Goal: Contribute content

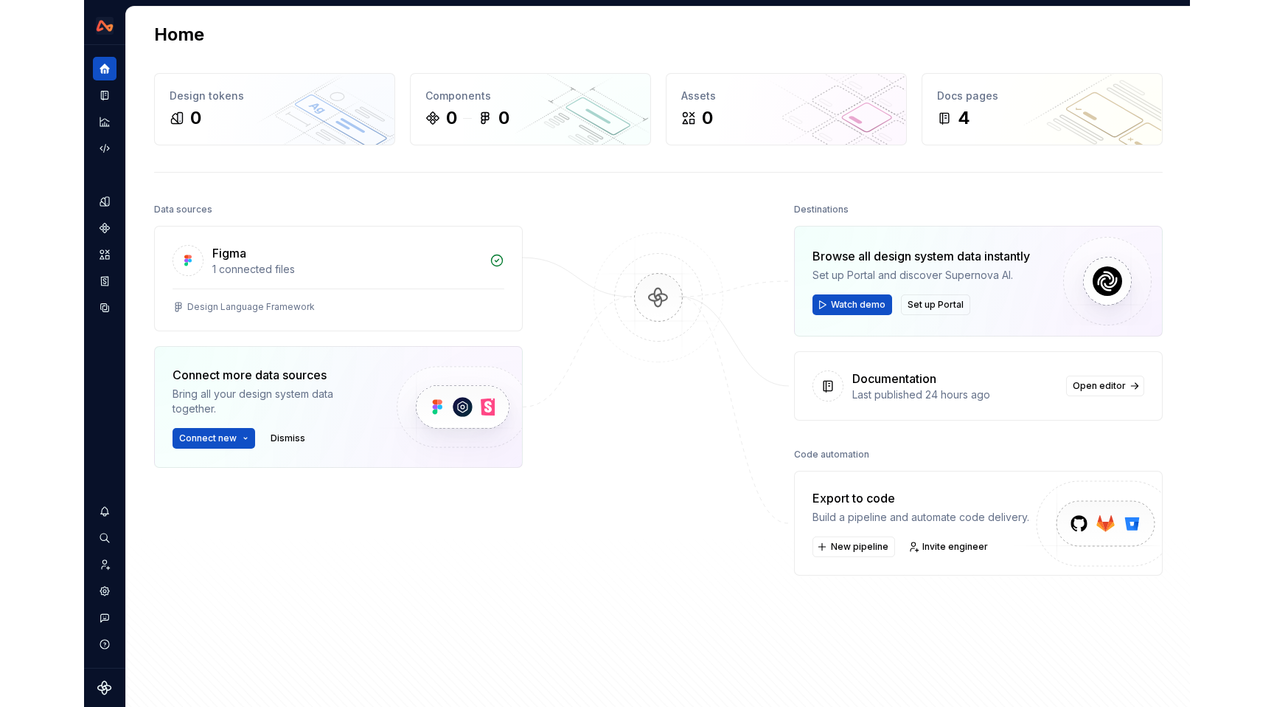
scroll to position [13, 0]
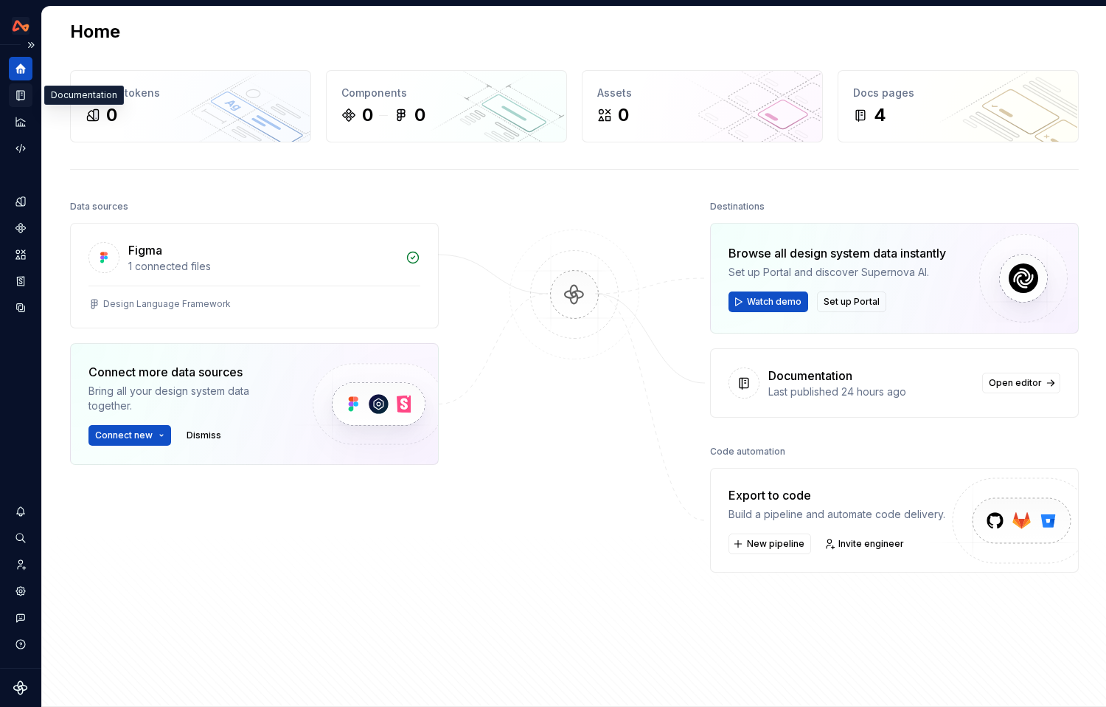
click at [20, 93] on icon "Documentation" at bounding box center [22, 95] width 6 height 8
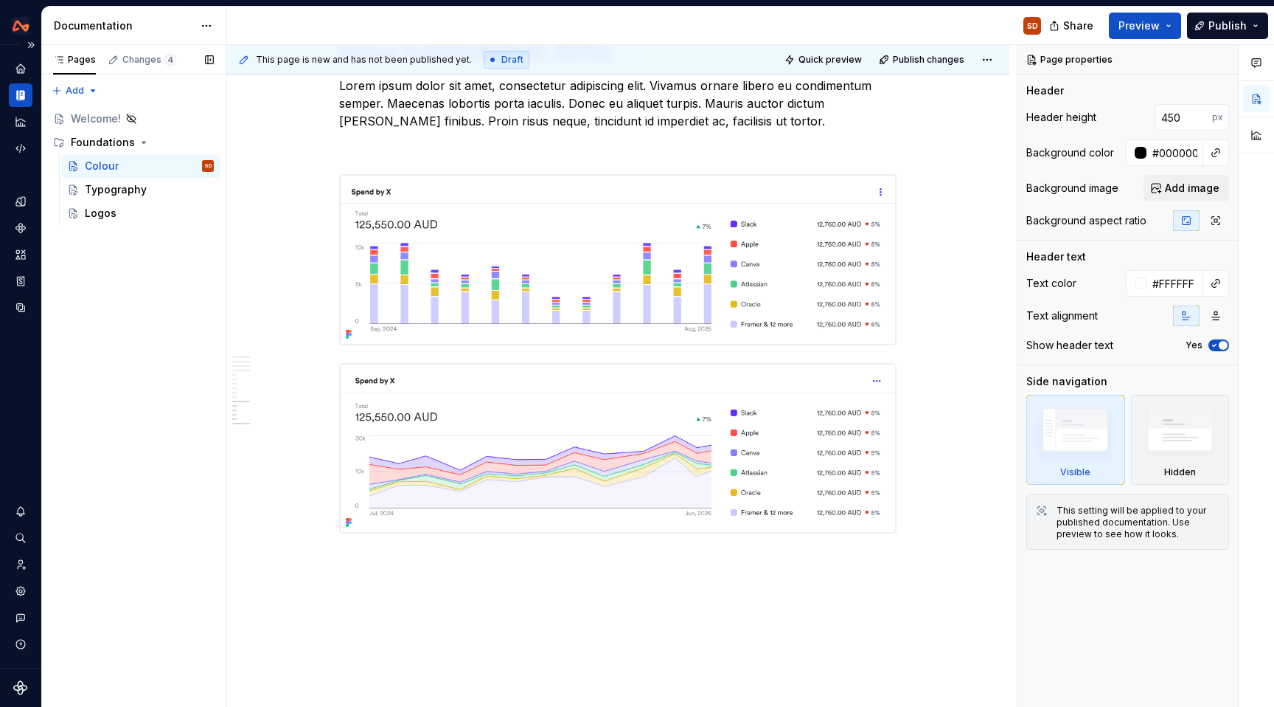
scroll to position [3215, 0]
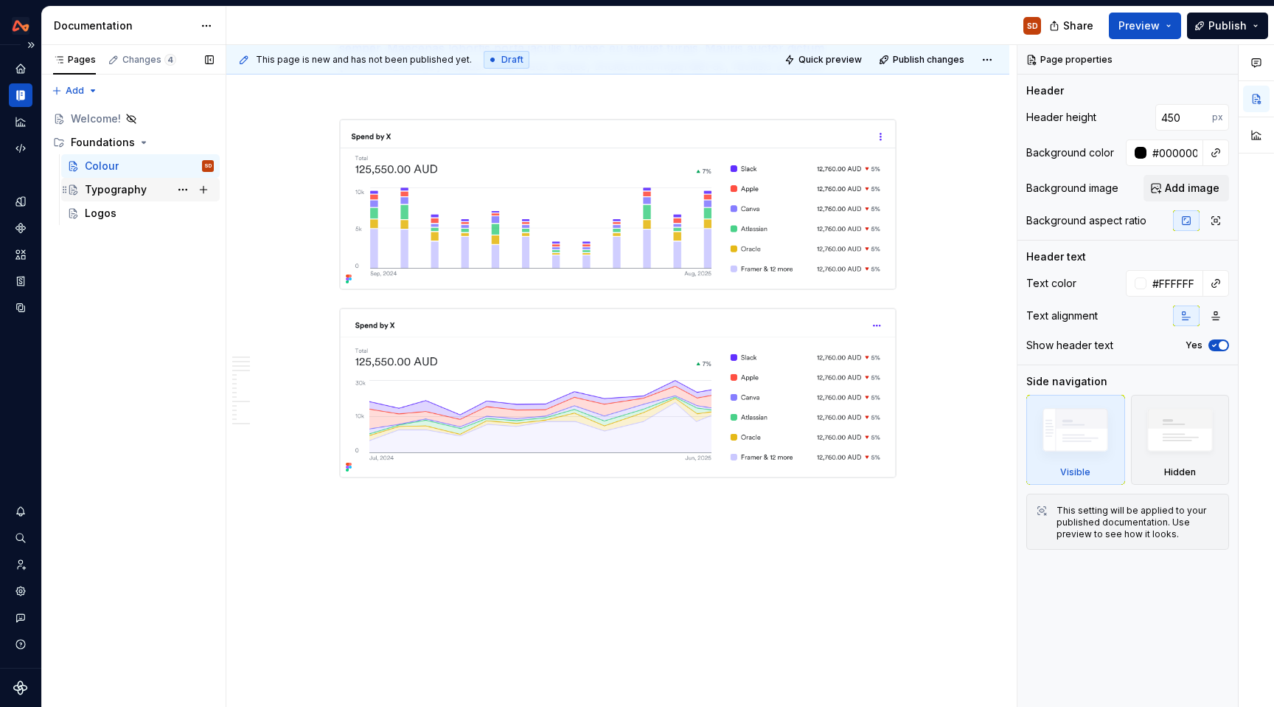
click at [133, 192] on div "Typography" at bounding box center [116, 189] width 62 height 15
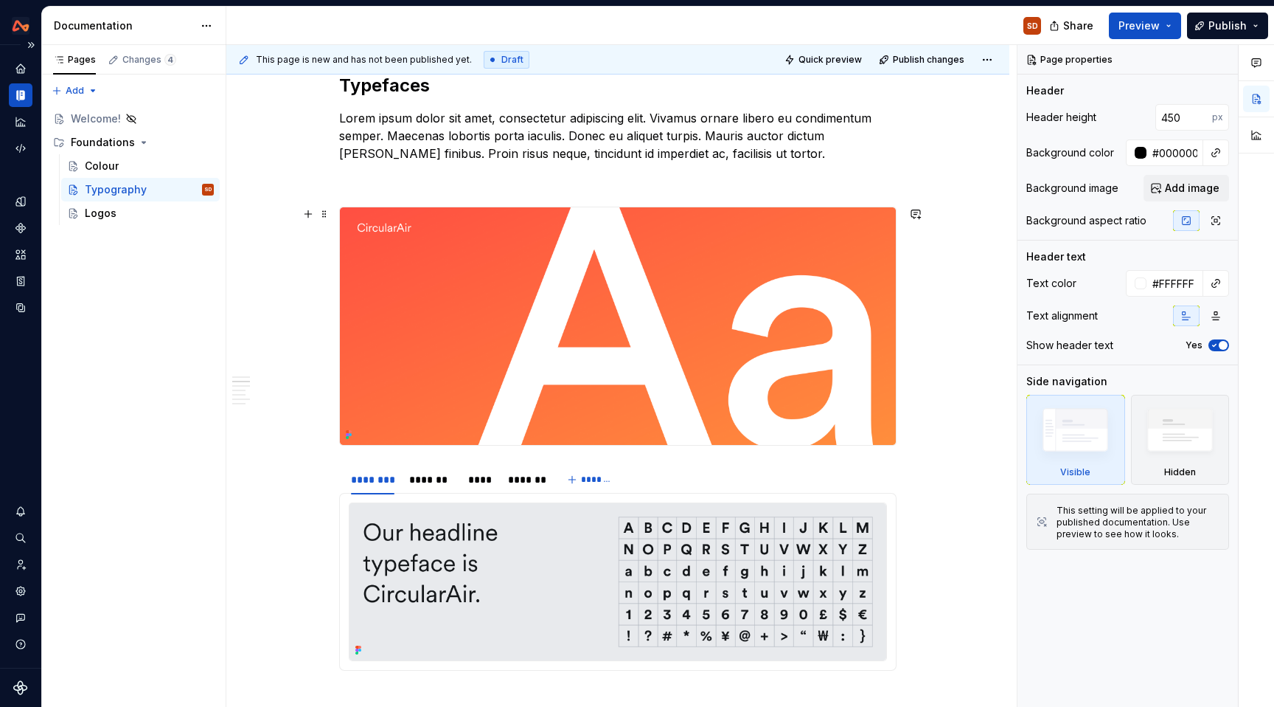
scroll to position [720, 0]
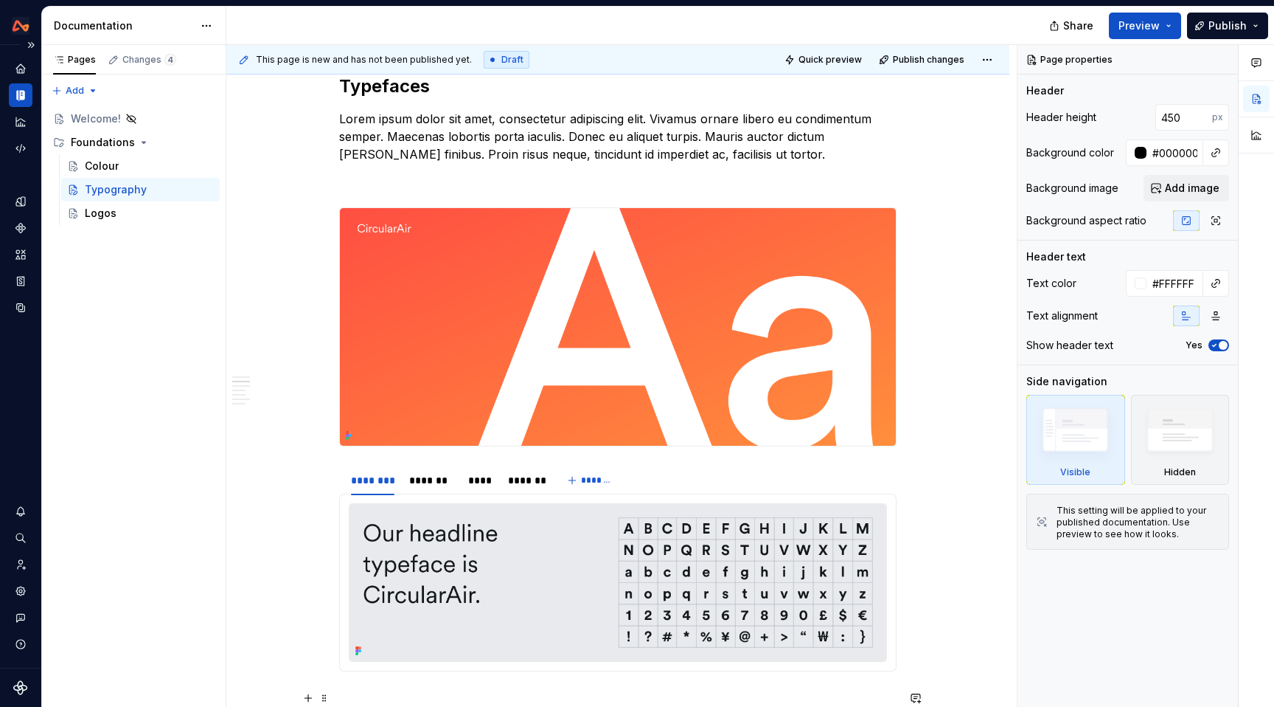
type textarea "*"
